Goal: Navigation & Orientation: Find specific page/section

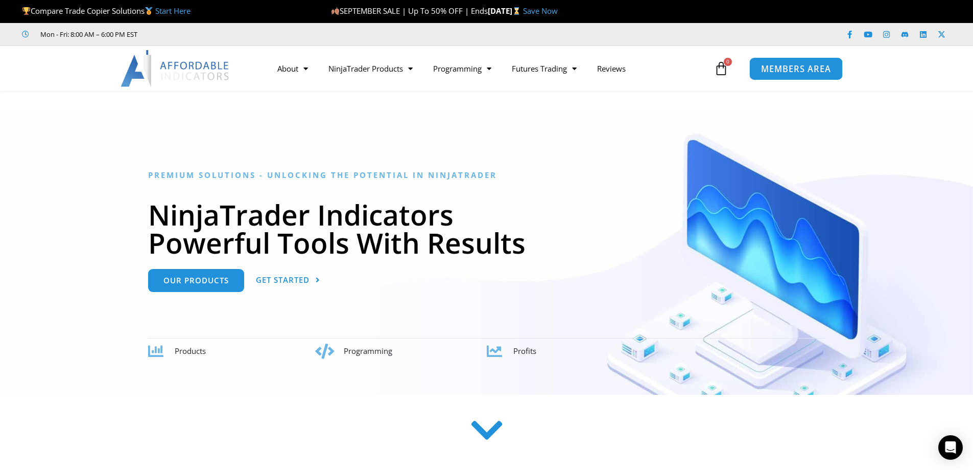
click at [783, 70] on span "MEMBERS AREA" at bounding box center [796, 68] width 70 height 9
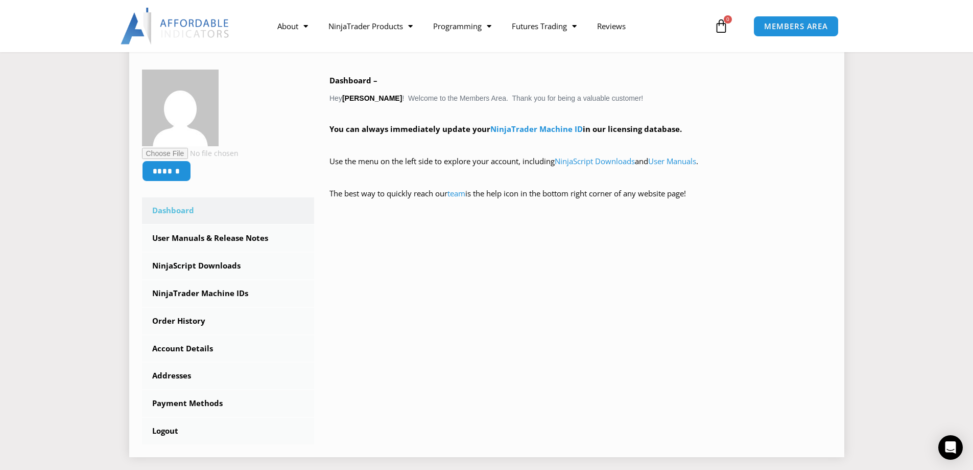
scroll to position [204, 0]
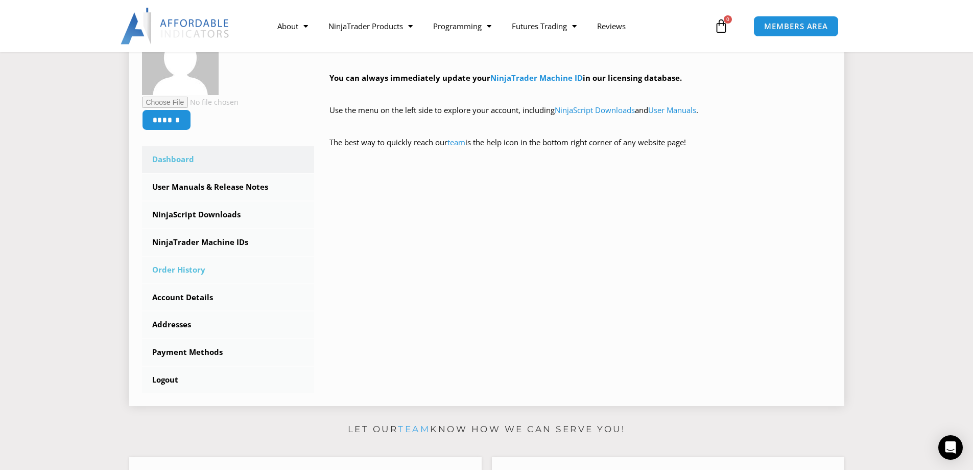
click at [186, 264] on link "Order History" at bounding box center [228, 269] width 173 height 27
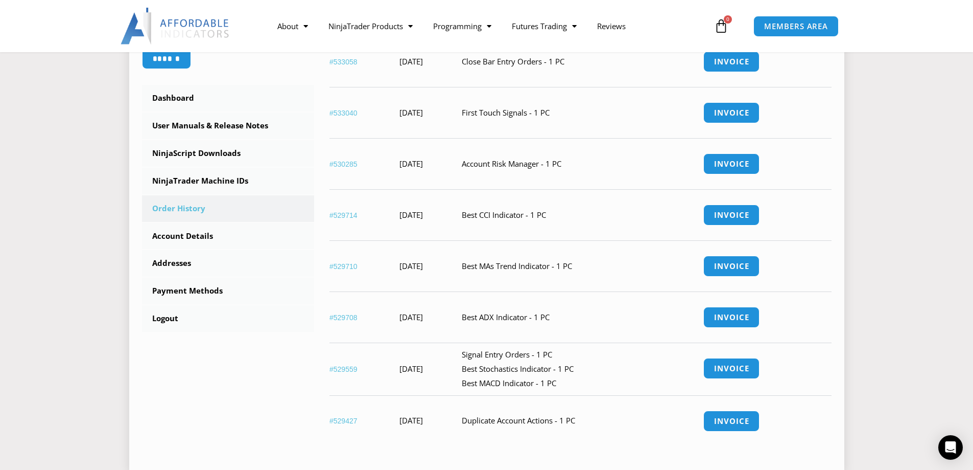
scroll to position [307, 0]
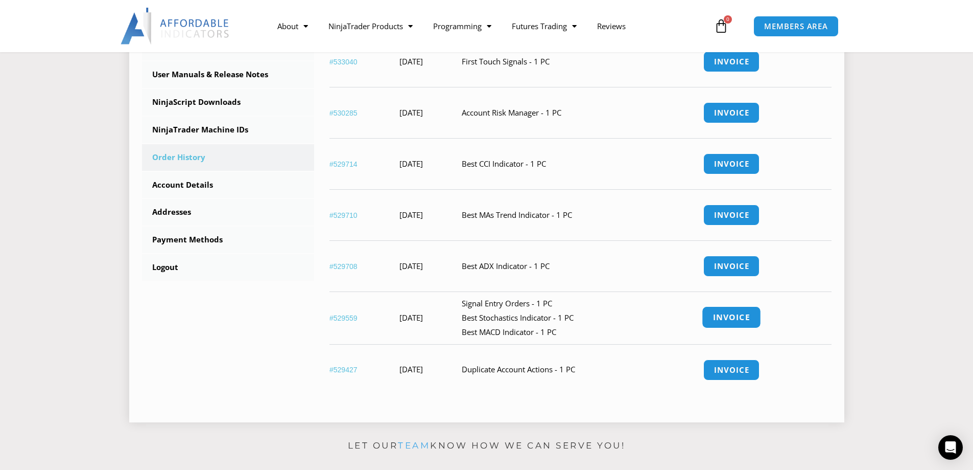
click at [741, 311] on link "Invoice" at bounding box center [731, 317] width 59 height 22
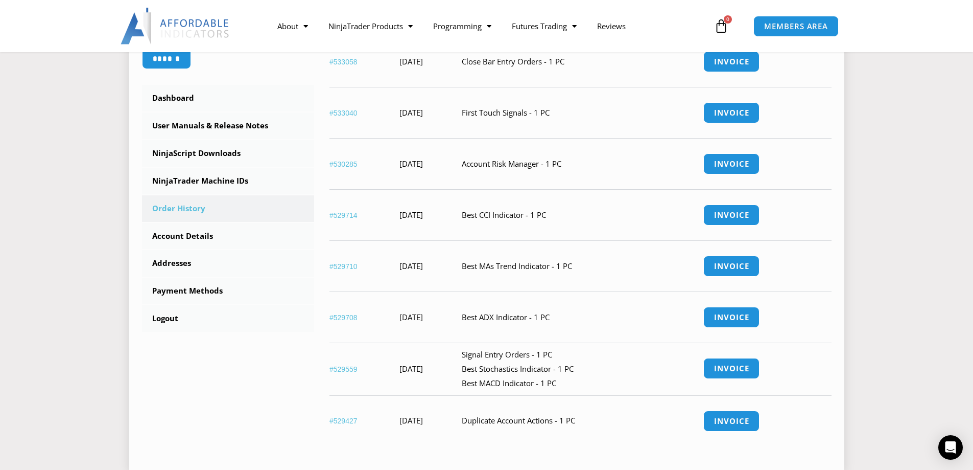
click at [543, 353] on td "Signal Entry Orders - 1 PC Best Stochastics Indicator - 1 PC Best MACD Indicato…" at bounding box center [583, 368] width 242 height 53
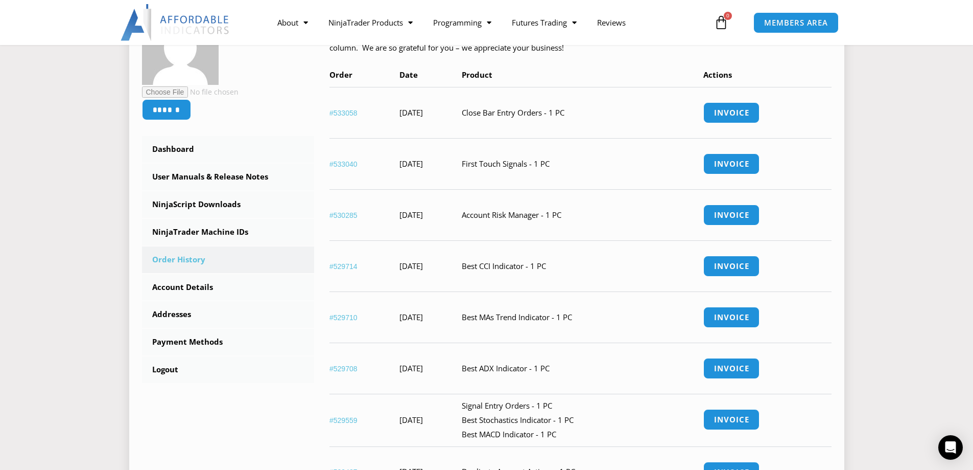
scroll to position [51, 0]
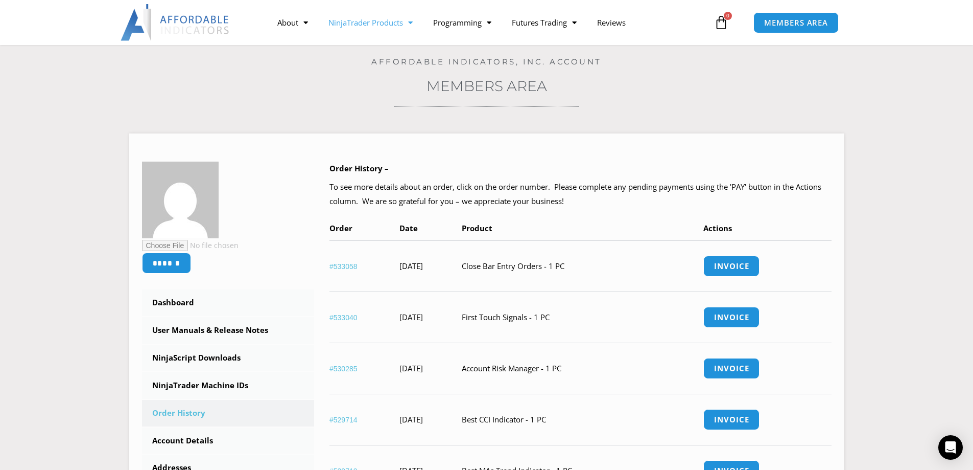
click at [374, 27] on link "NinjaTrader Products" at bounding box center [370, 23] width 105 height 24
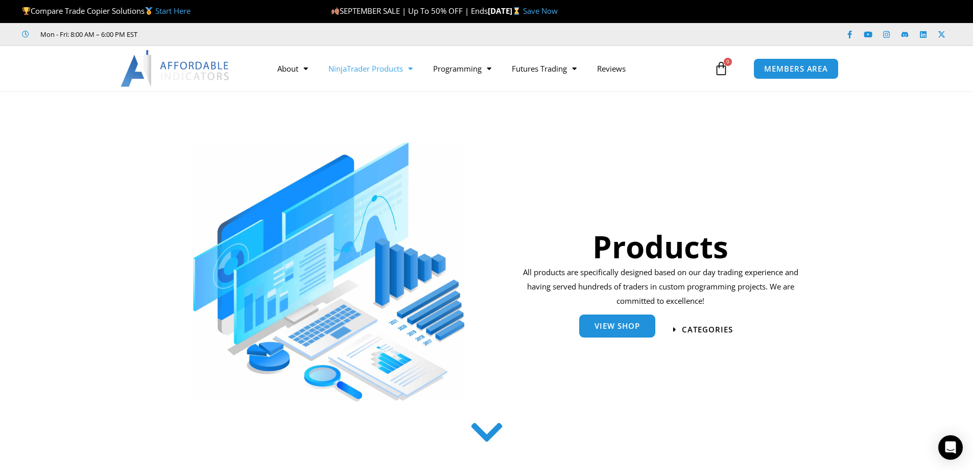
click at [604, 315] on div "View Shop" at bounding box center [591, 329] width 142 height 33
click at [610, 325] on span "View Shop" at bounding box center [617, 326] width 45 height 8
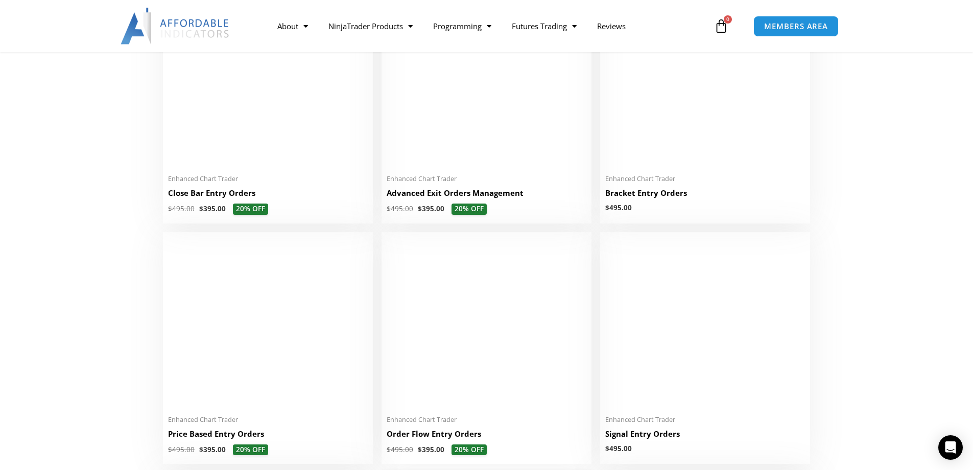
scroll to position [920, 0]
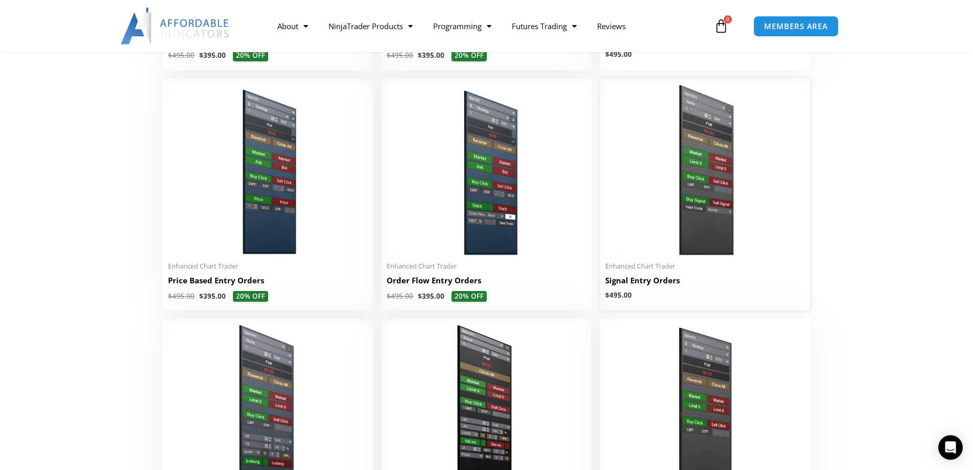
click at [641, 284] on h2 "Signal Entry Orders" at bounding box center [705, 280] width 200 height 11
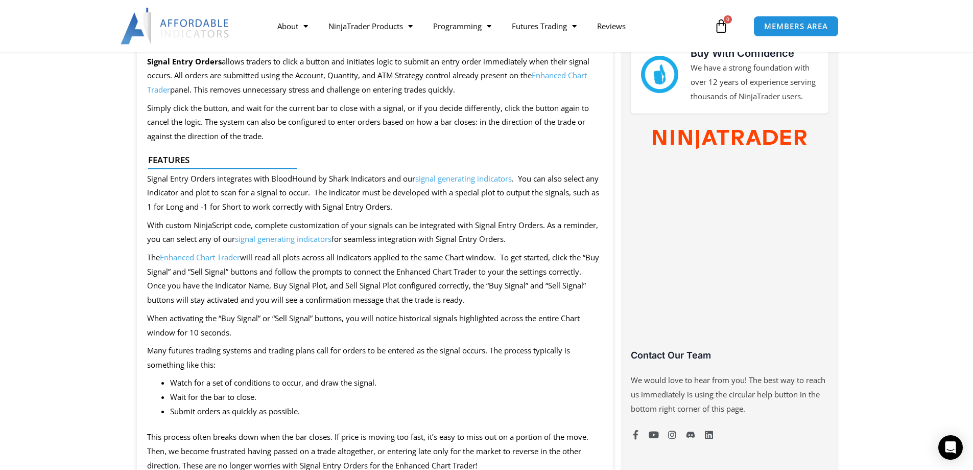
scroll to position [460, 0]
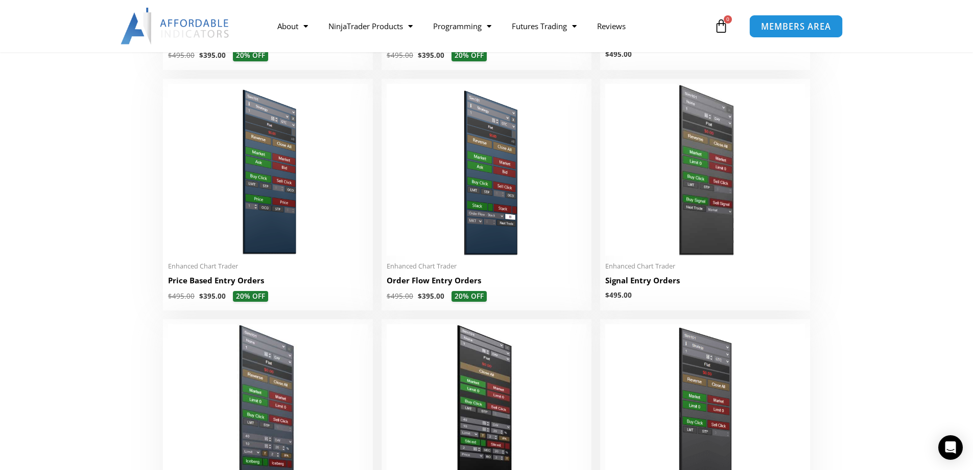
click at [765, 24] on span "MEMBERS AREA" at bounding box center [796, 26] width 70 height 9
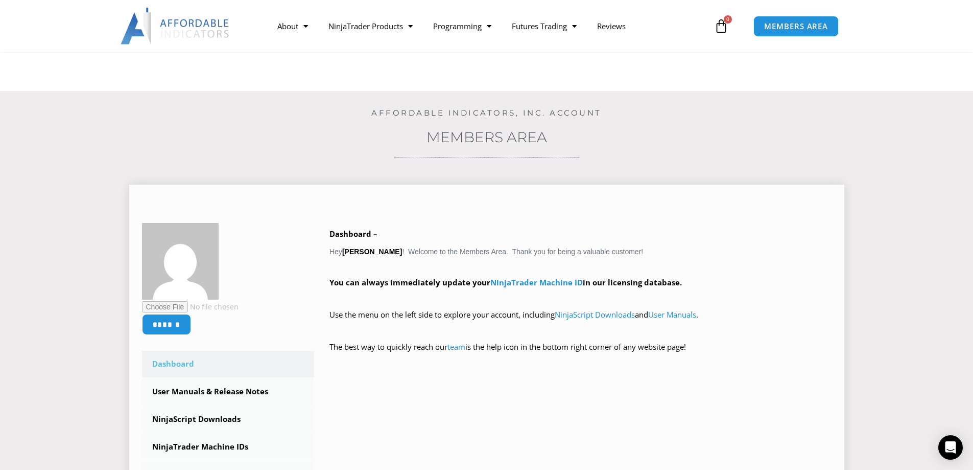
scroll to position [255, 0]
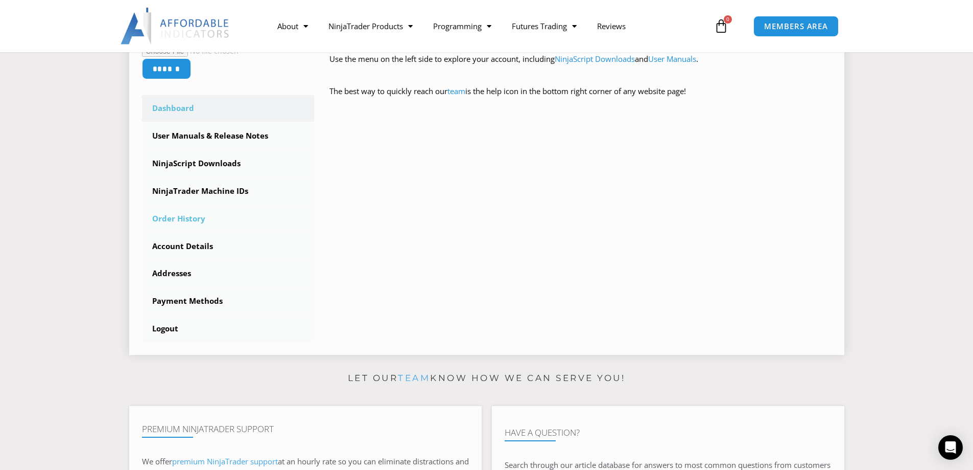
click at [202, 216] on link "Order History" at bounding box center [228, 218] width 173 height 27
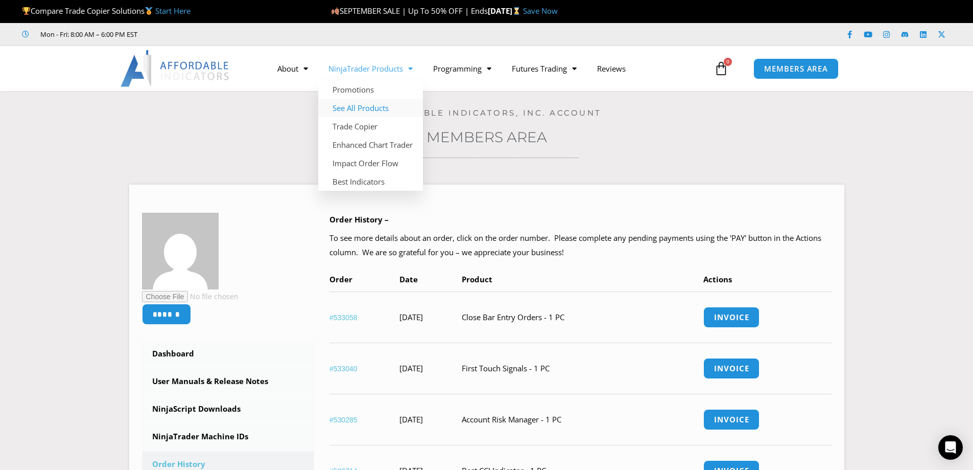
click at [360, 109] on link "See All Products" at bounding box center [370, 108] width 105 height 18
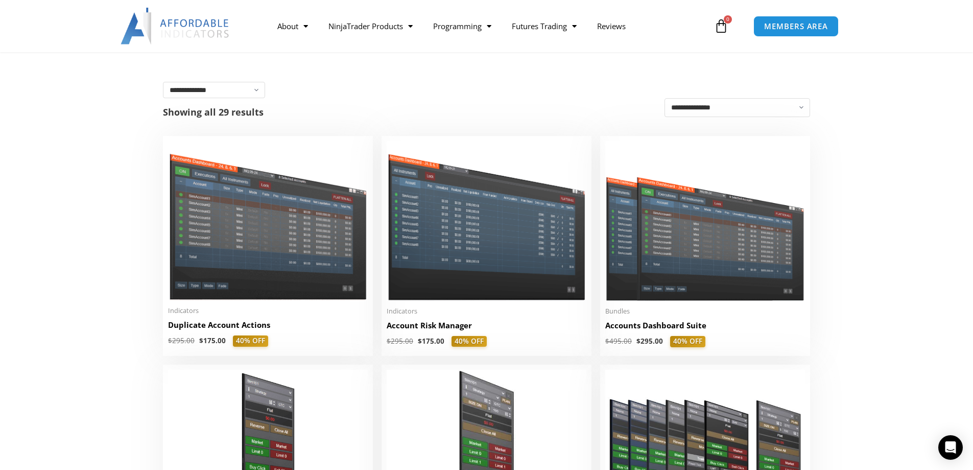
scroll to position [204, 0]
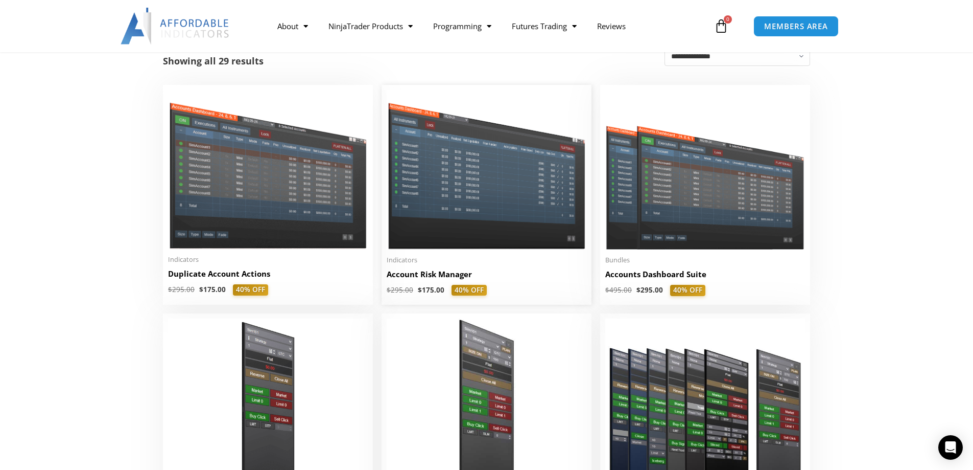
click at [462, 228] on img at bounding box center [487, 169] width 200 height 159
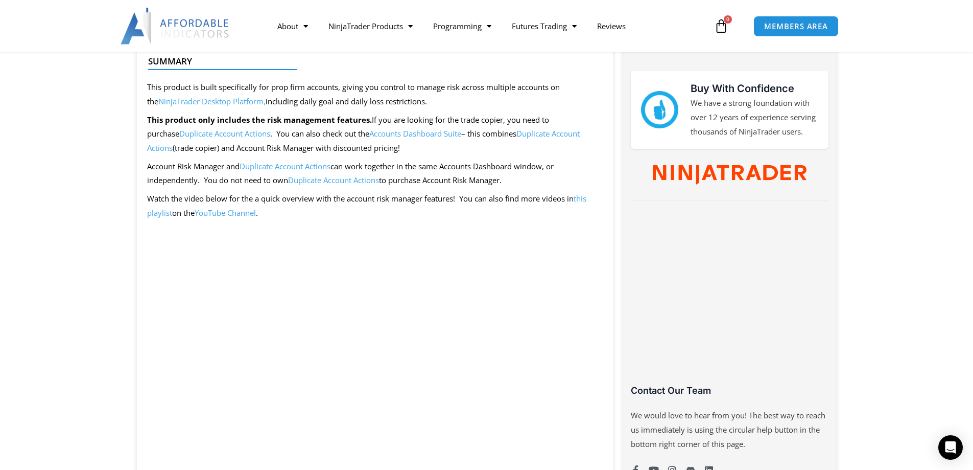
scroll to position [460, 0]
